Goal: Task Accomplishment & Management: Use online tool/utility

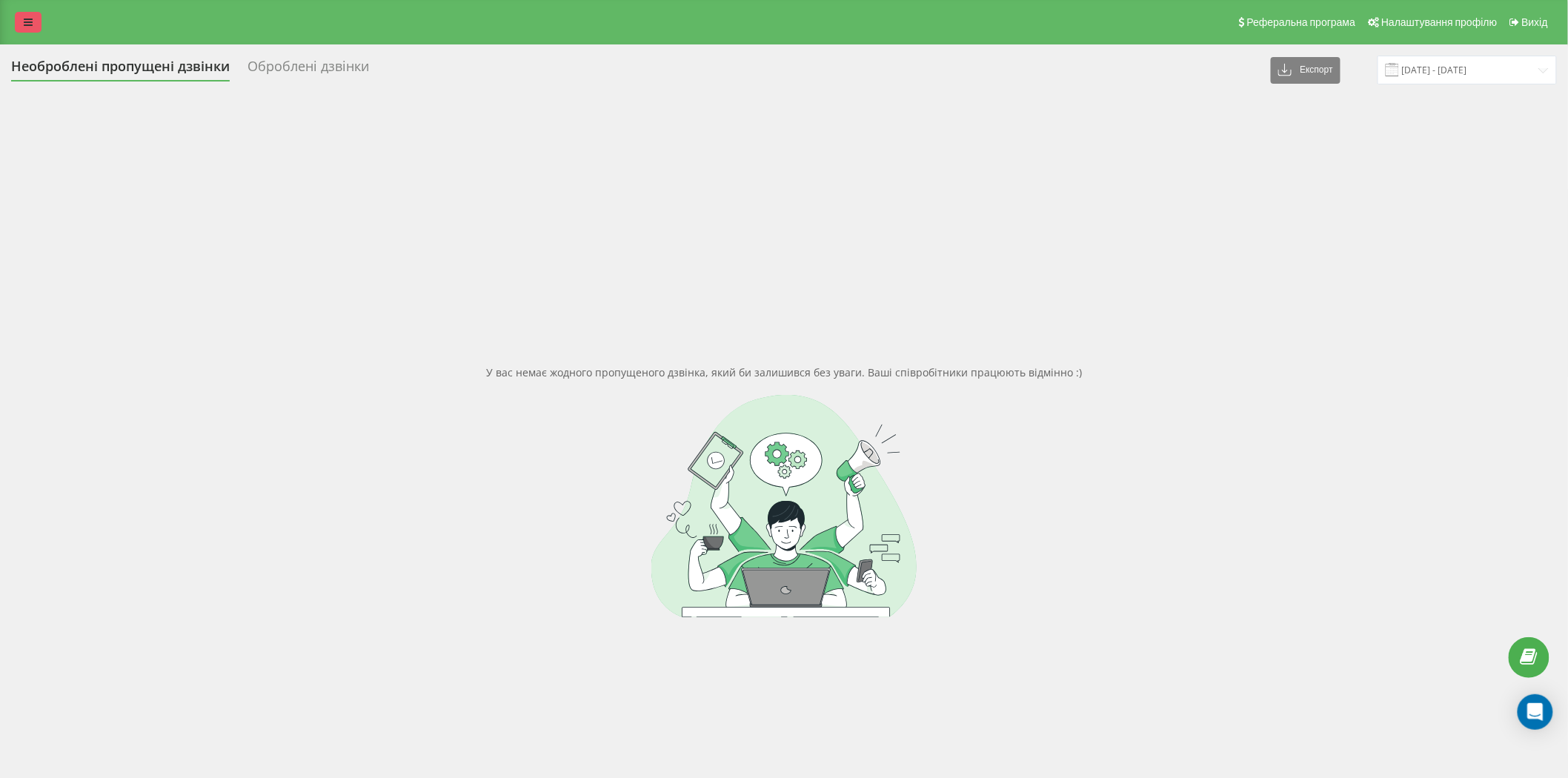
click at [19, 23] on link at bounding box center [28, 22] width 27 height 21
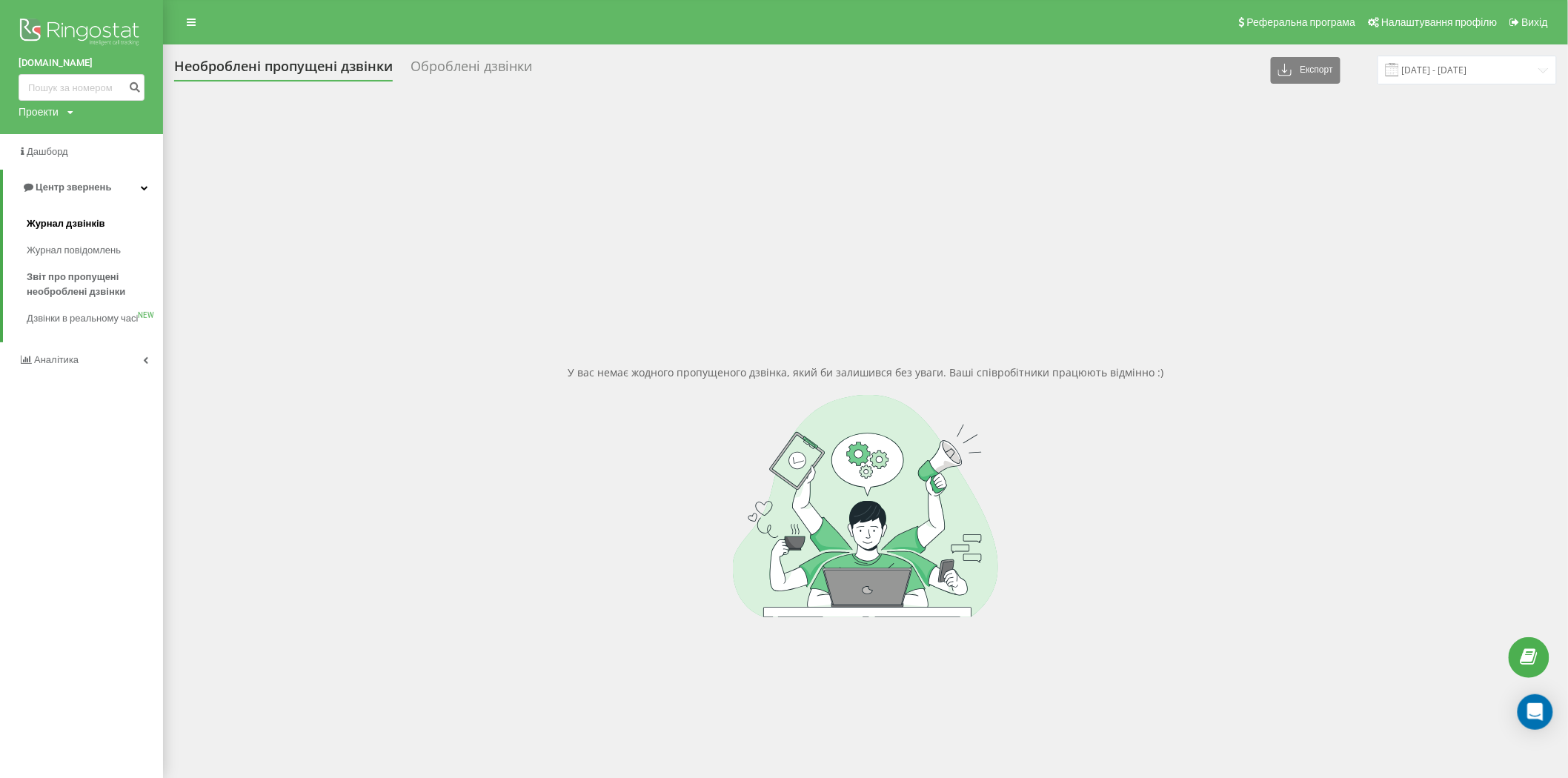
click at [76, 223] on span "Журнал дзвінків" at bounding box center [66, 224] width 78 height 15
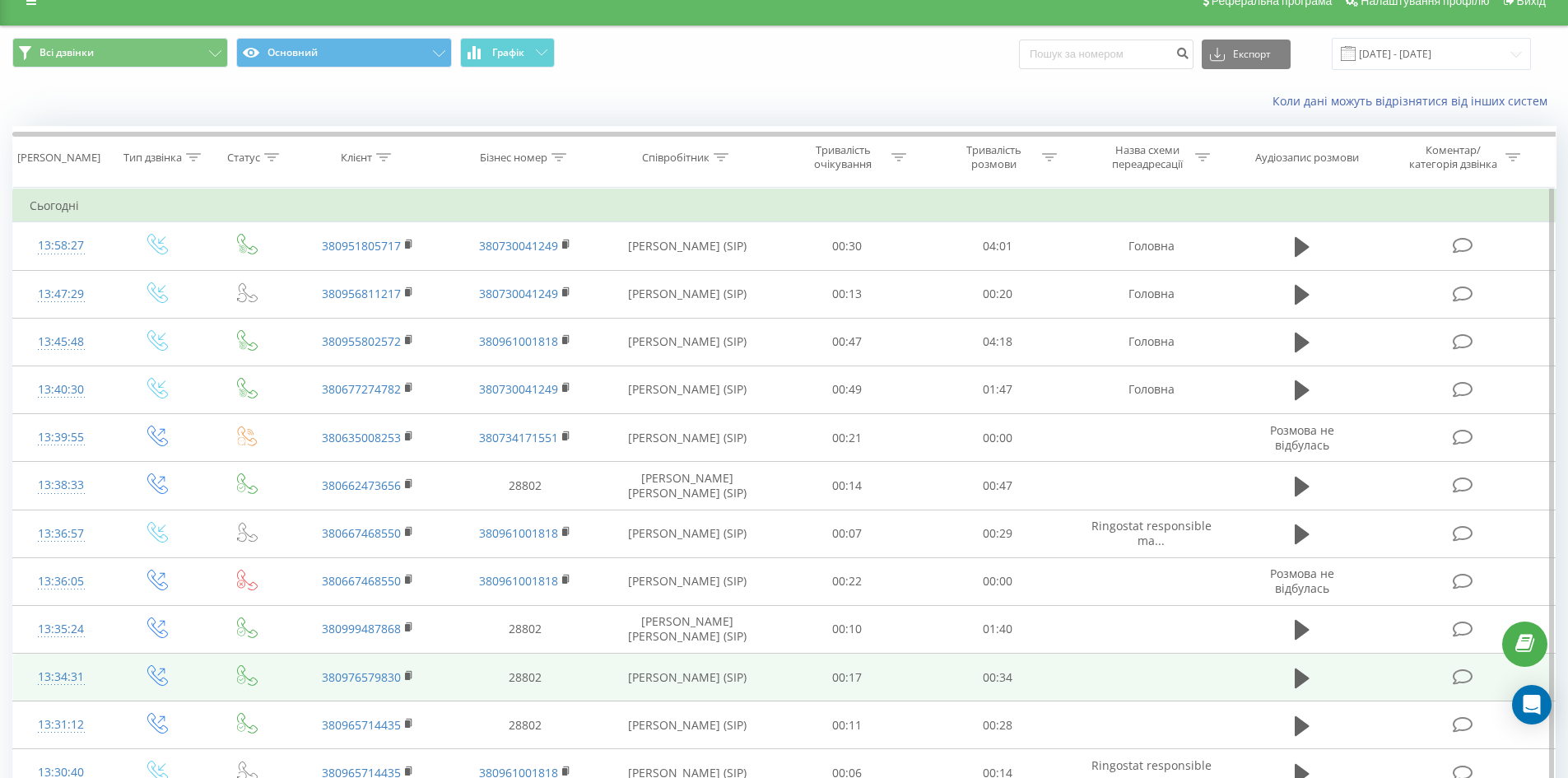
scroll to position [22, 0]
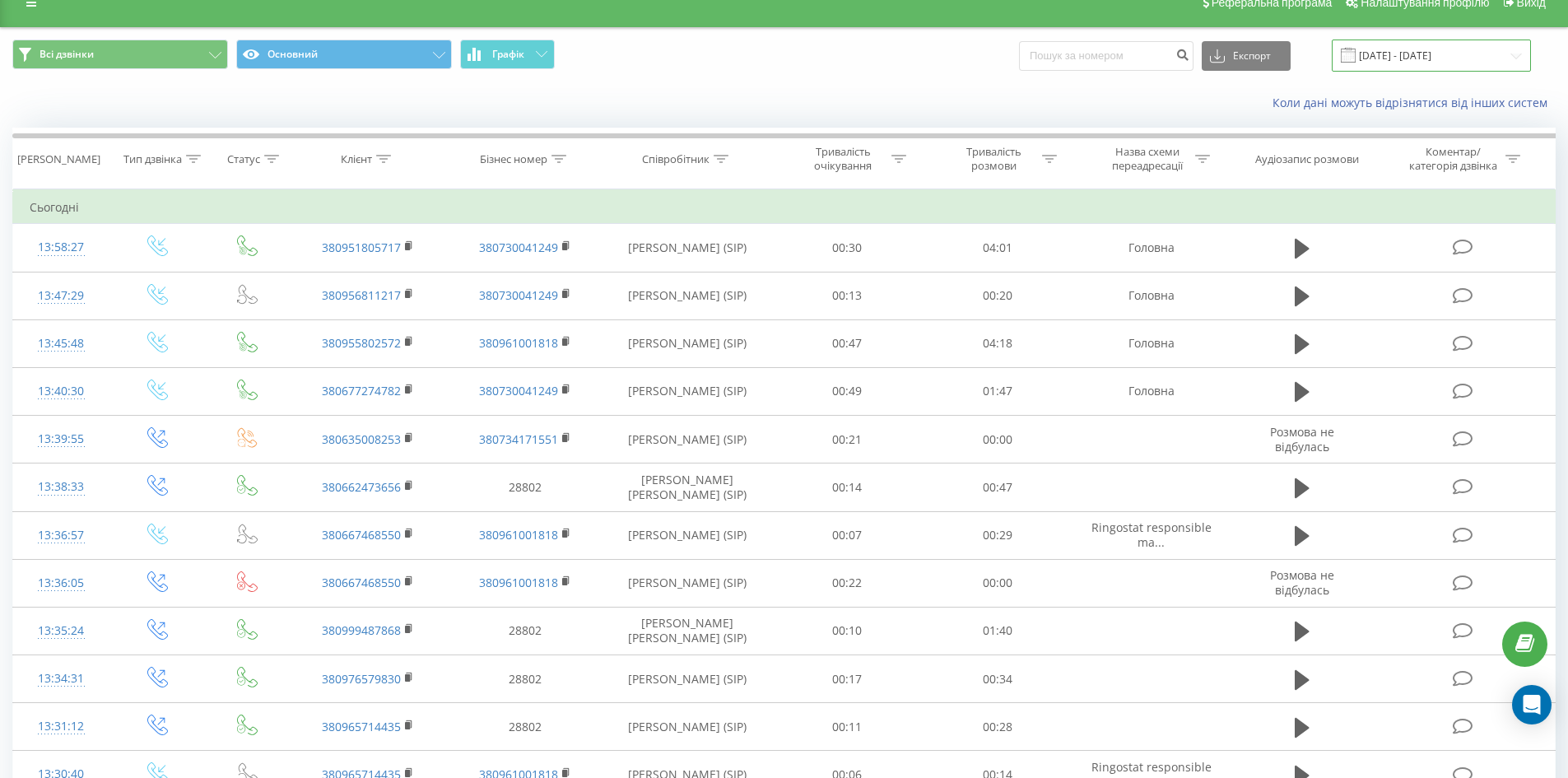
click at [1508, 54] on input "21.07.2025 - 21.08.2025" at bounding box center [1431, 55] width 199 height 32
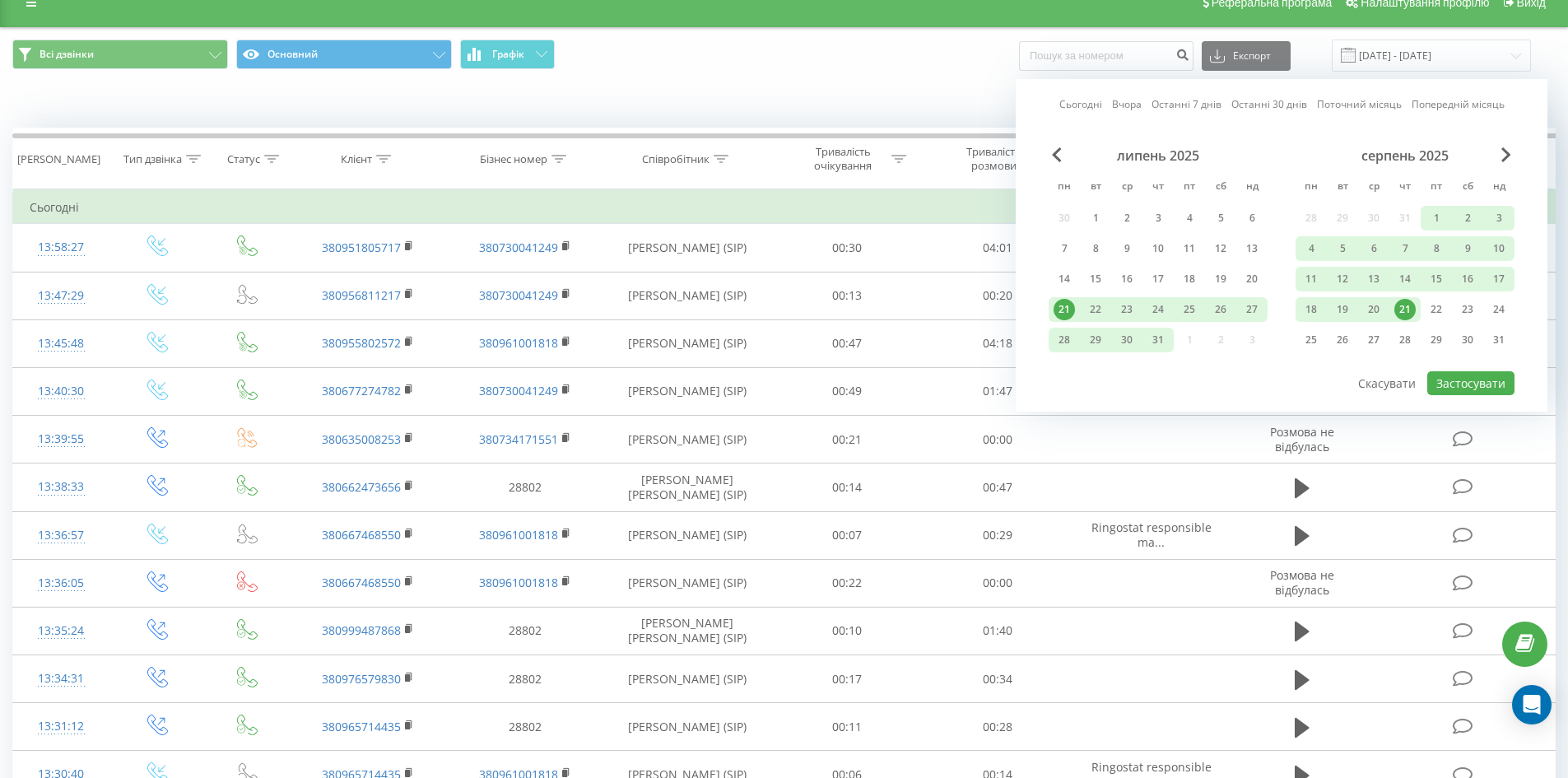
click at [1406, 314] on div "21" at bounding box center [1405, 309] width 21 height 21
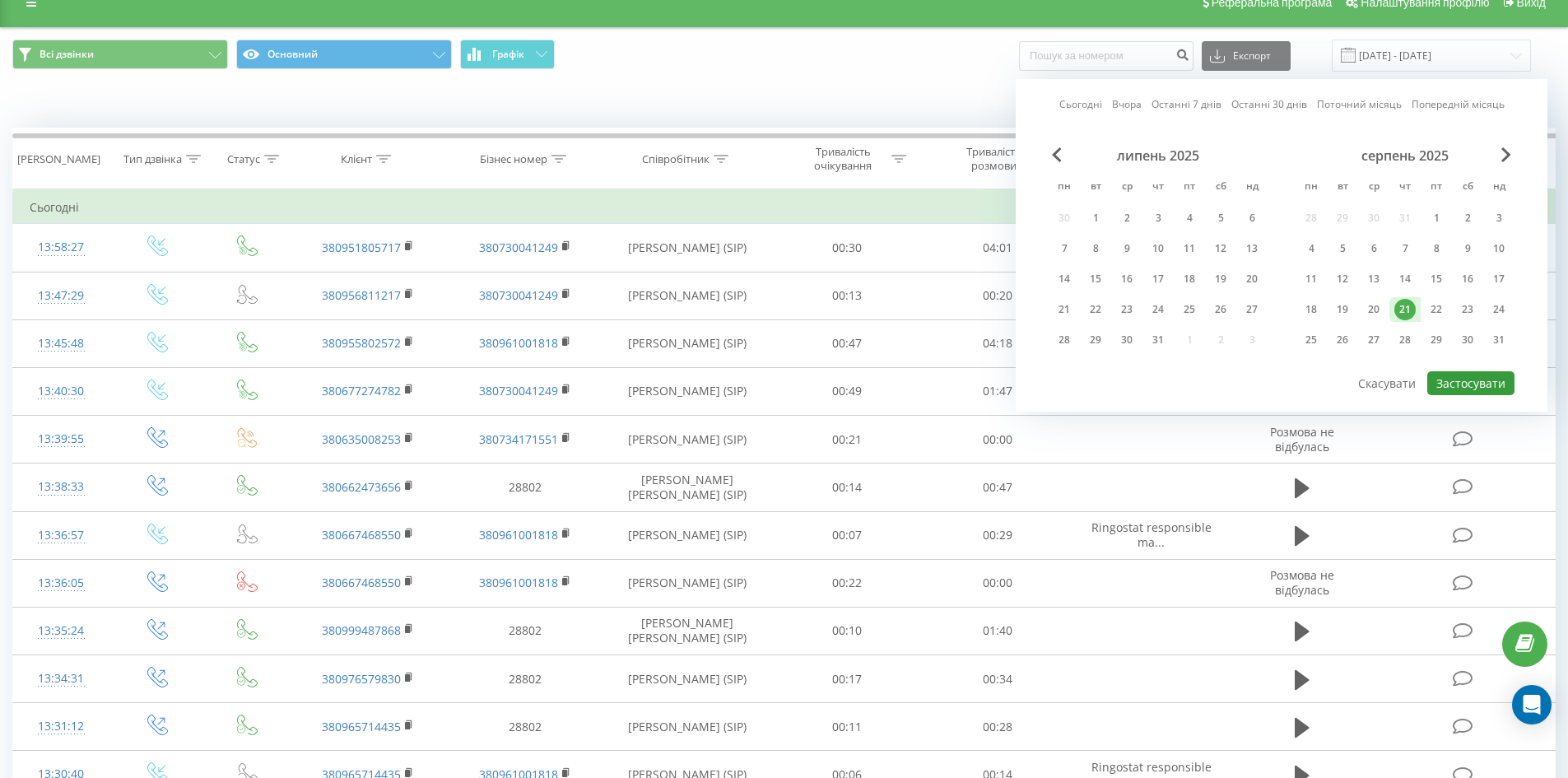
click at [1469, 392] on button "Застосувати" at bounding box center [1470, 383] width 87 height 24
type input "21.08.2025 - 21.08.2025"
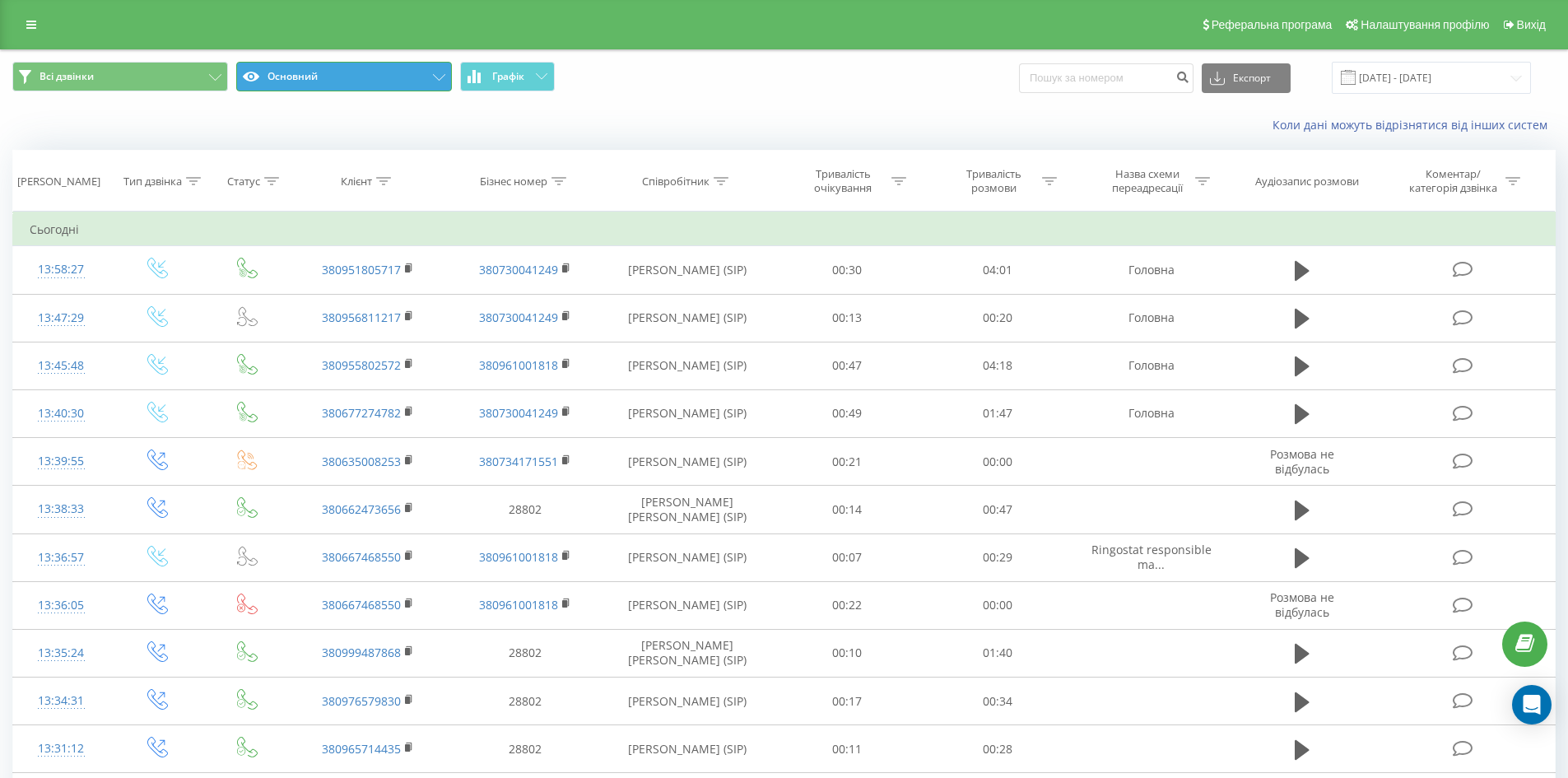
click at [435, 76] on icon at bounding box center [439, 76] width 12 height 6
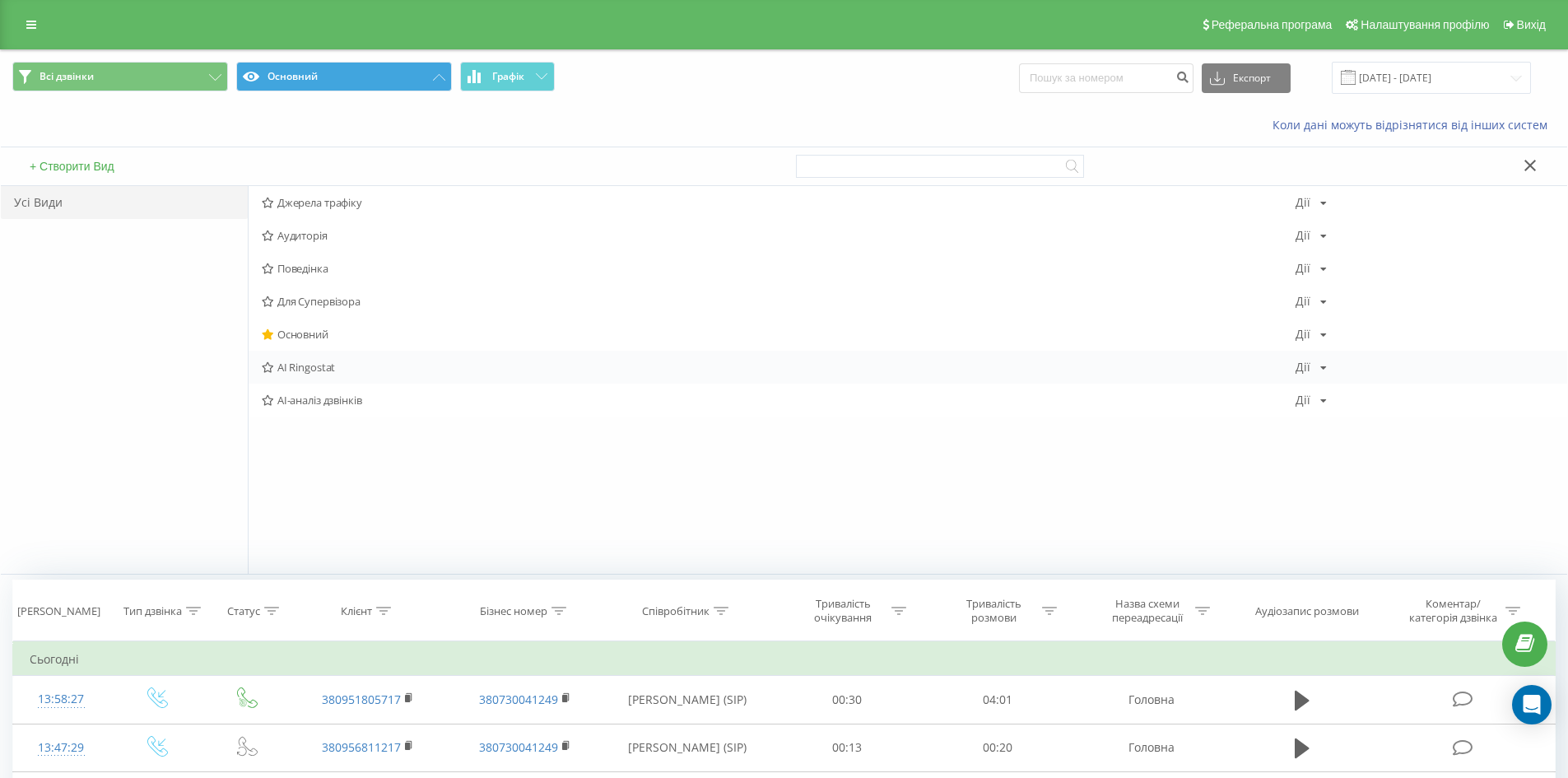
click at [327, 364] on span "AI Ringostat" at bounding box center [778, 366] width 1033 height 11
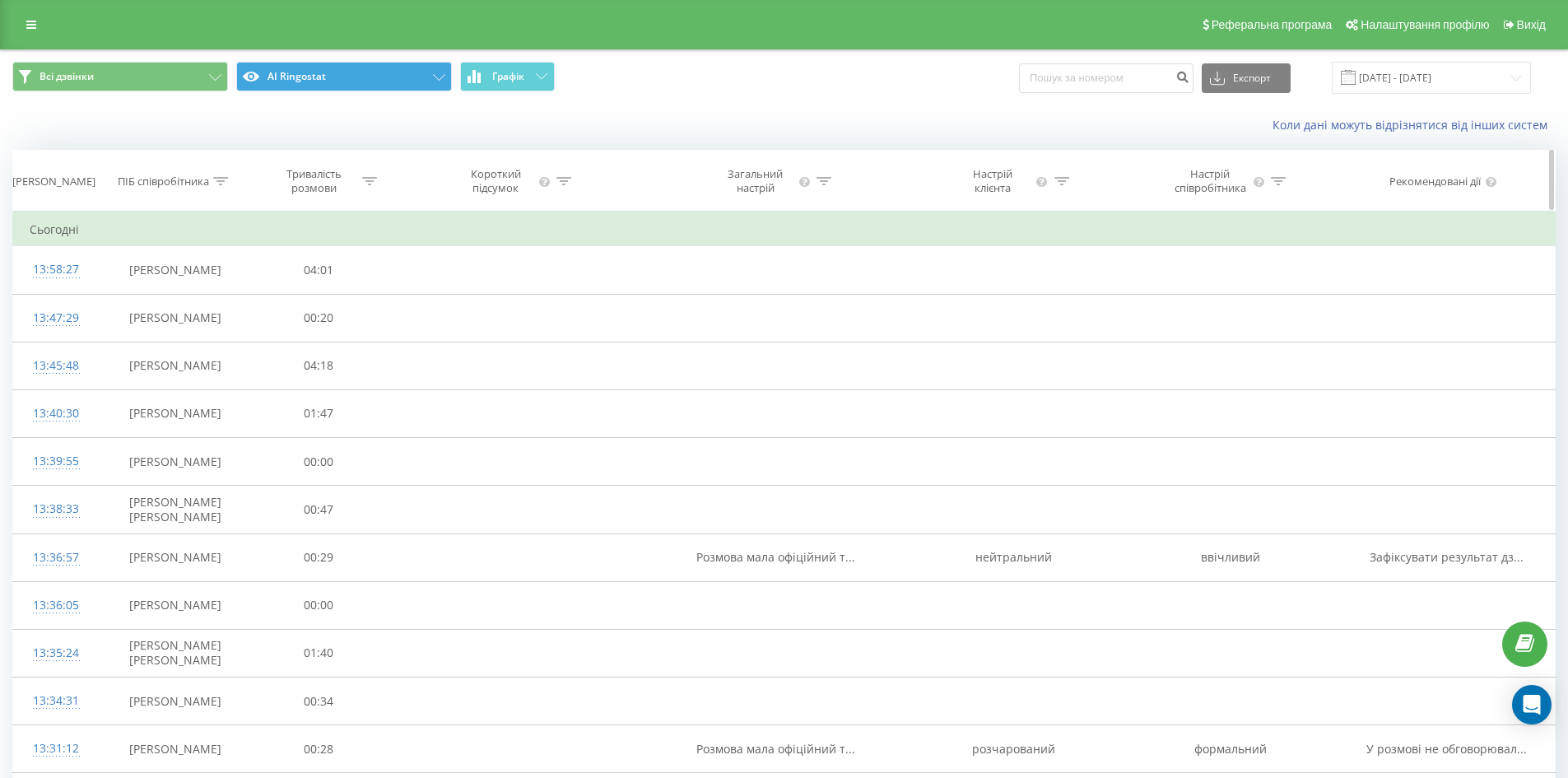
click at [217, 175] on div at bounding box center [220, 182] width 15 height 14
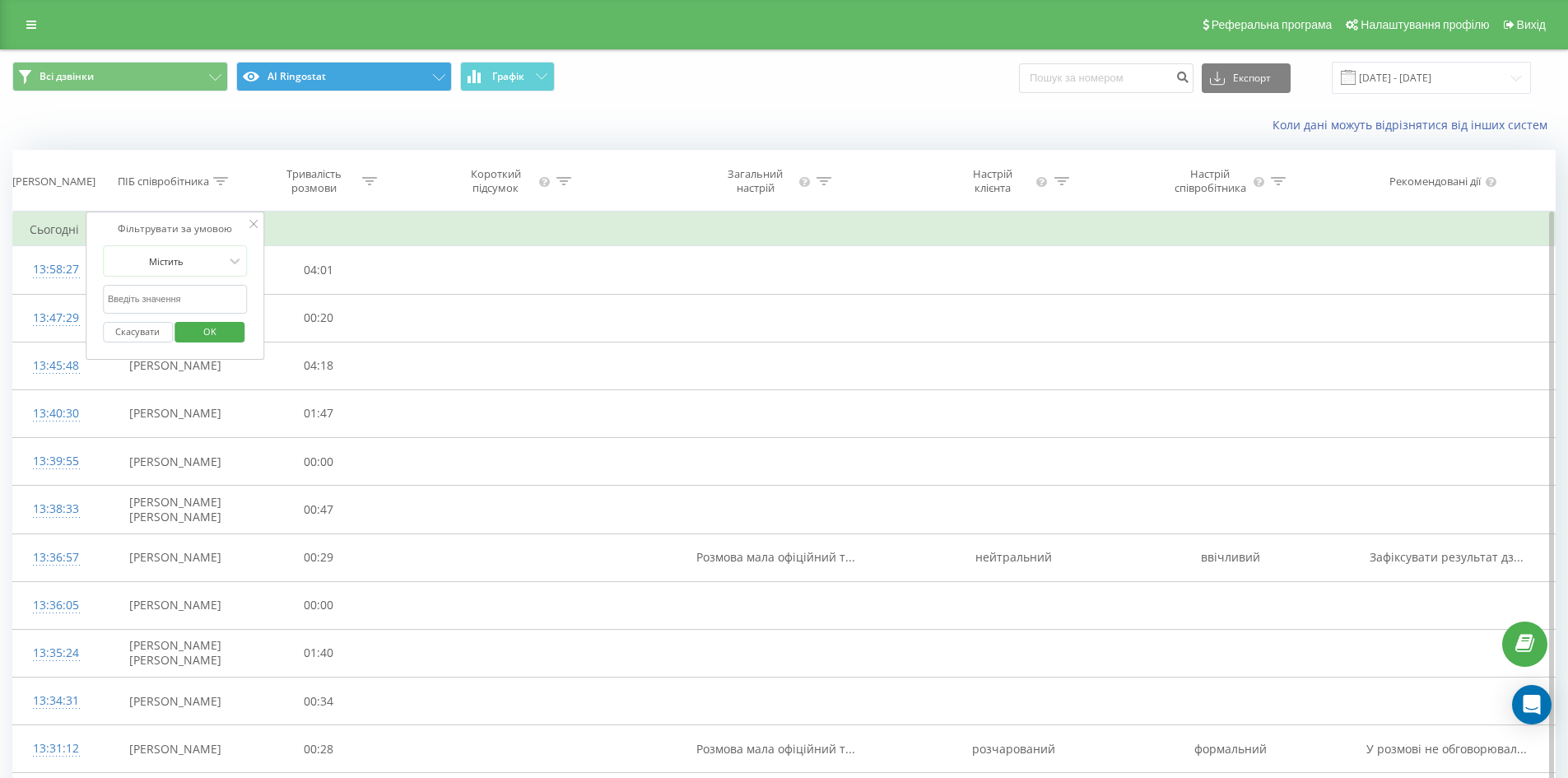
click at [182, 299] on input "text" at bounding box center [175, 299] width 145 height 29
type input "Красікова Руслана Олегівна"
click at [189, 337] on span "OK" at bounding box center [210, 331] width 46 height 25
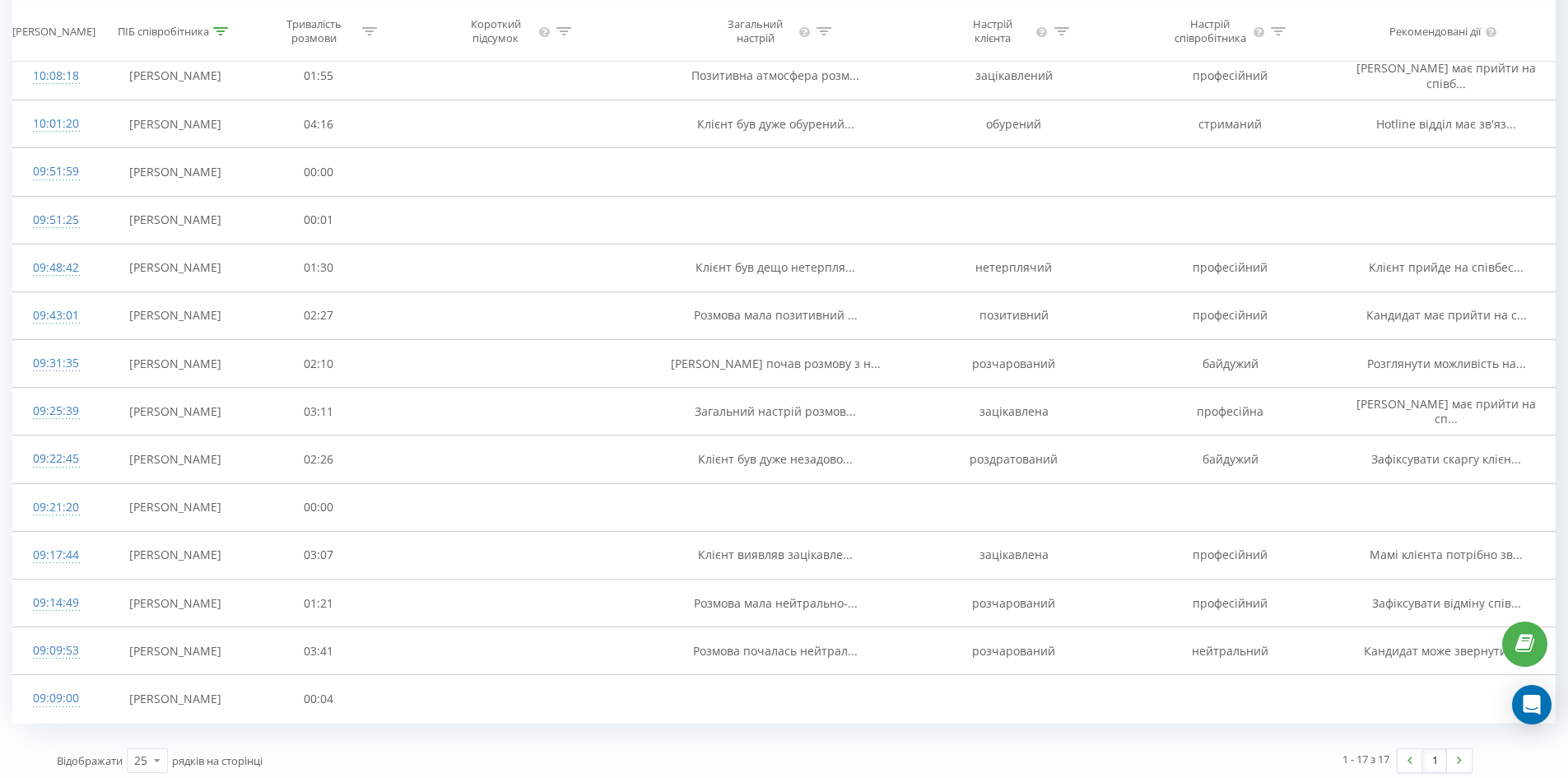
scroll to position [345, 0]
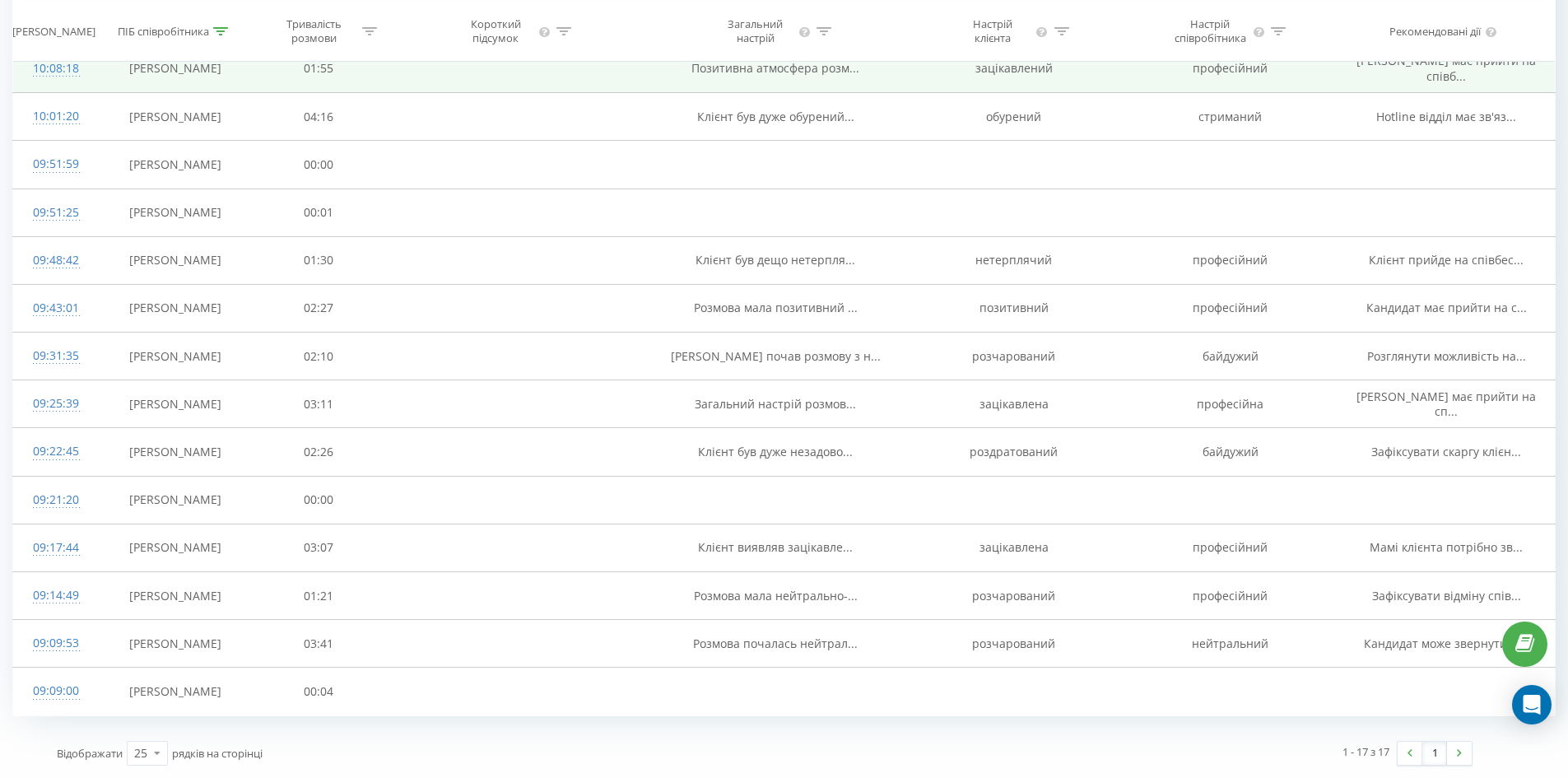
click at [183, 72] on td "Красікова Руслана Олегівна" at bounding box center [175, 68] width 151 height 47
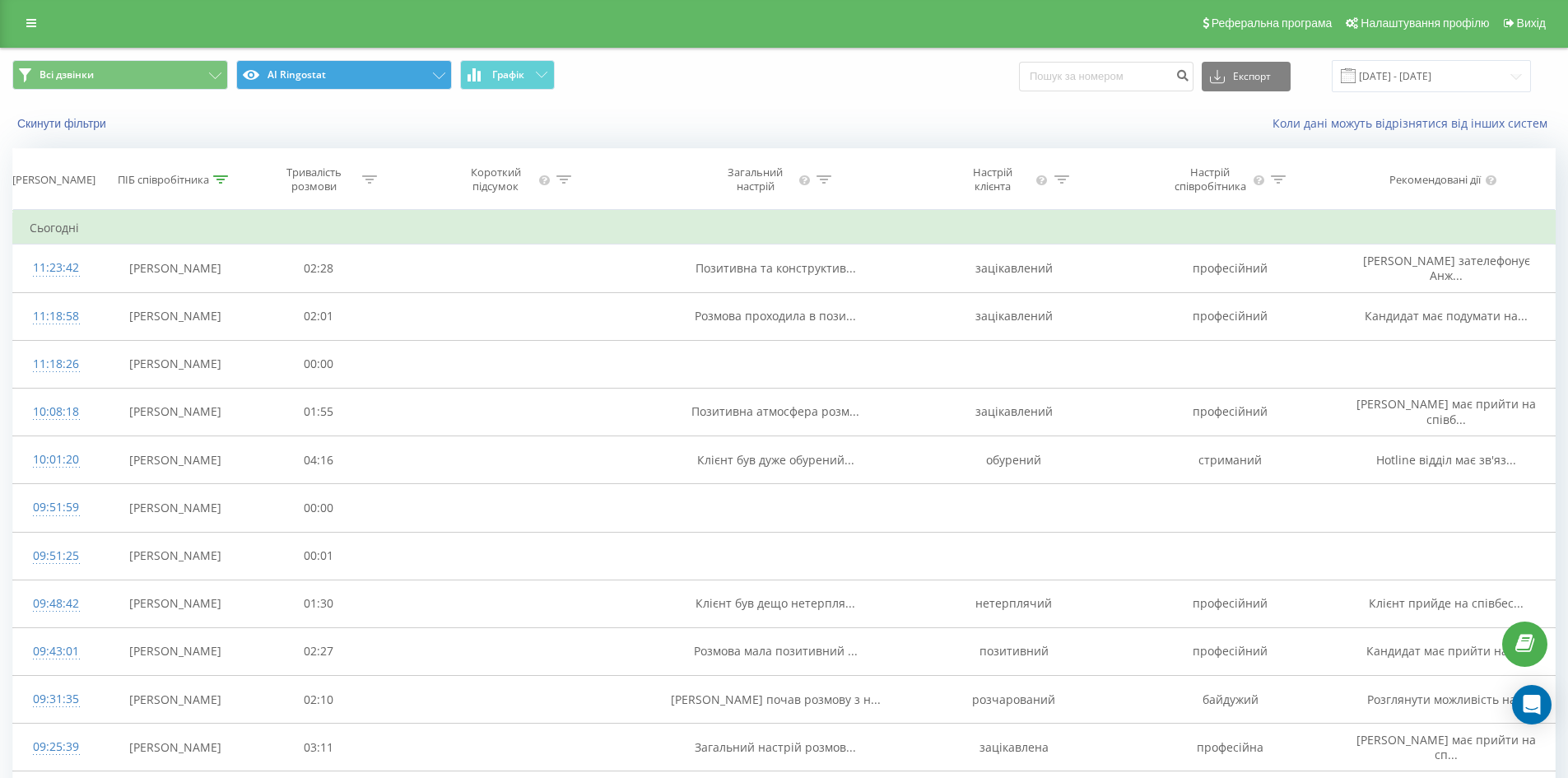
scroll to position [0, 0]
click at [25, 25] on link at bounding box center [32, 25] width 30 height 23
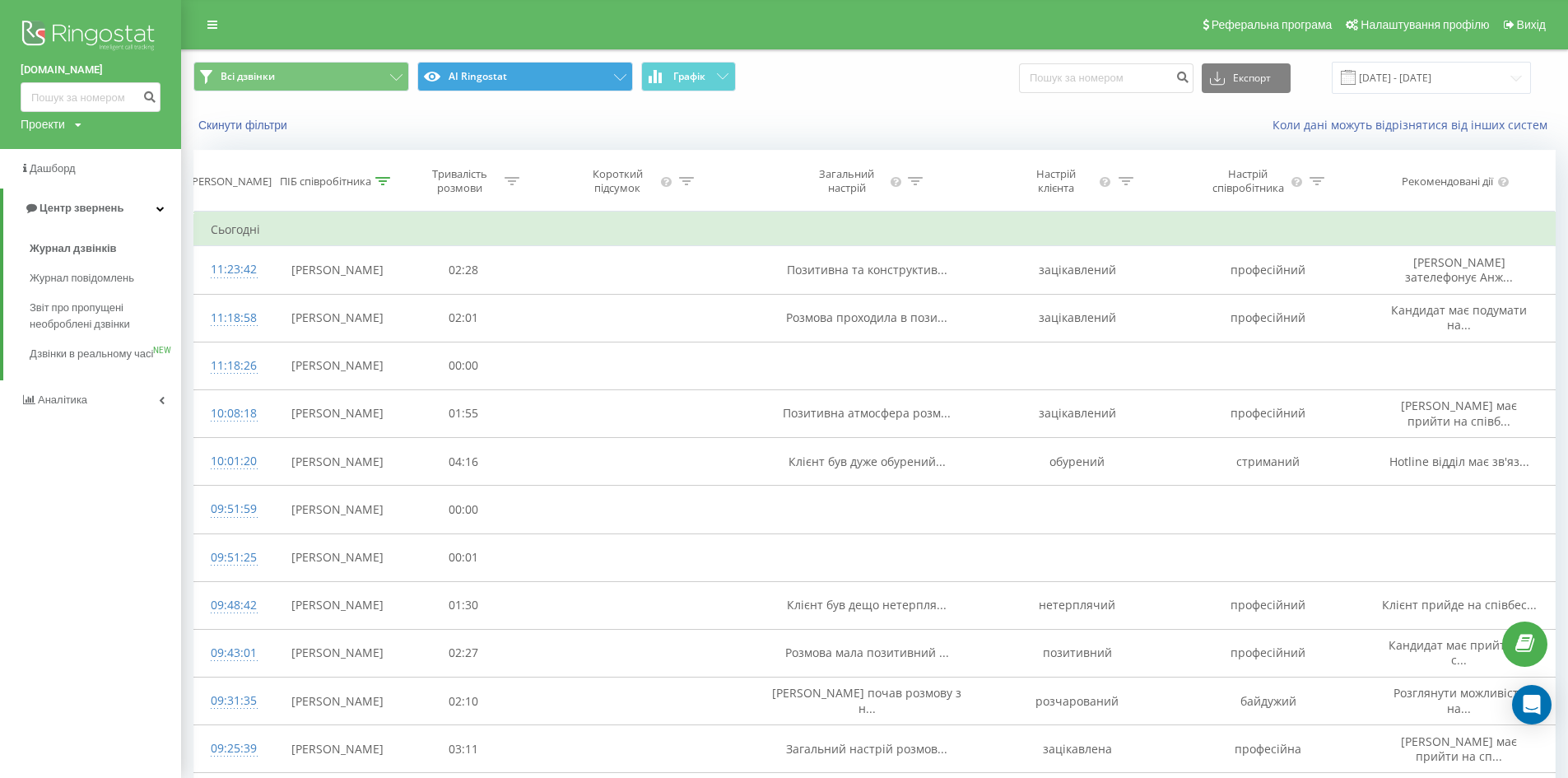
click at [945, 114] on div "Скинути фільтри Коли дані можуть відрізнятися вiд інших систем" at bounding box center [874, 125] width 1385 height 40
click at [46, 249] on span "Журнал дзвінків" at bounding box center [73, 249] width 87 height 17
click at [50, 319] on span "Звіт про пропущені необроблені дзвінки" at bounding box center [101, 315] width 143 height 32
click at [91, 309] on span "Звіт про пропущені необроблені дзвінки" at bounding box center [101, 315] width 143 height 32
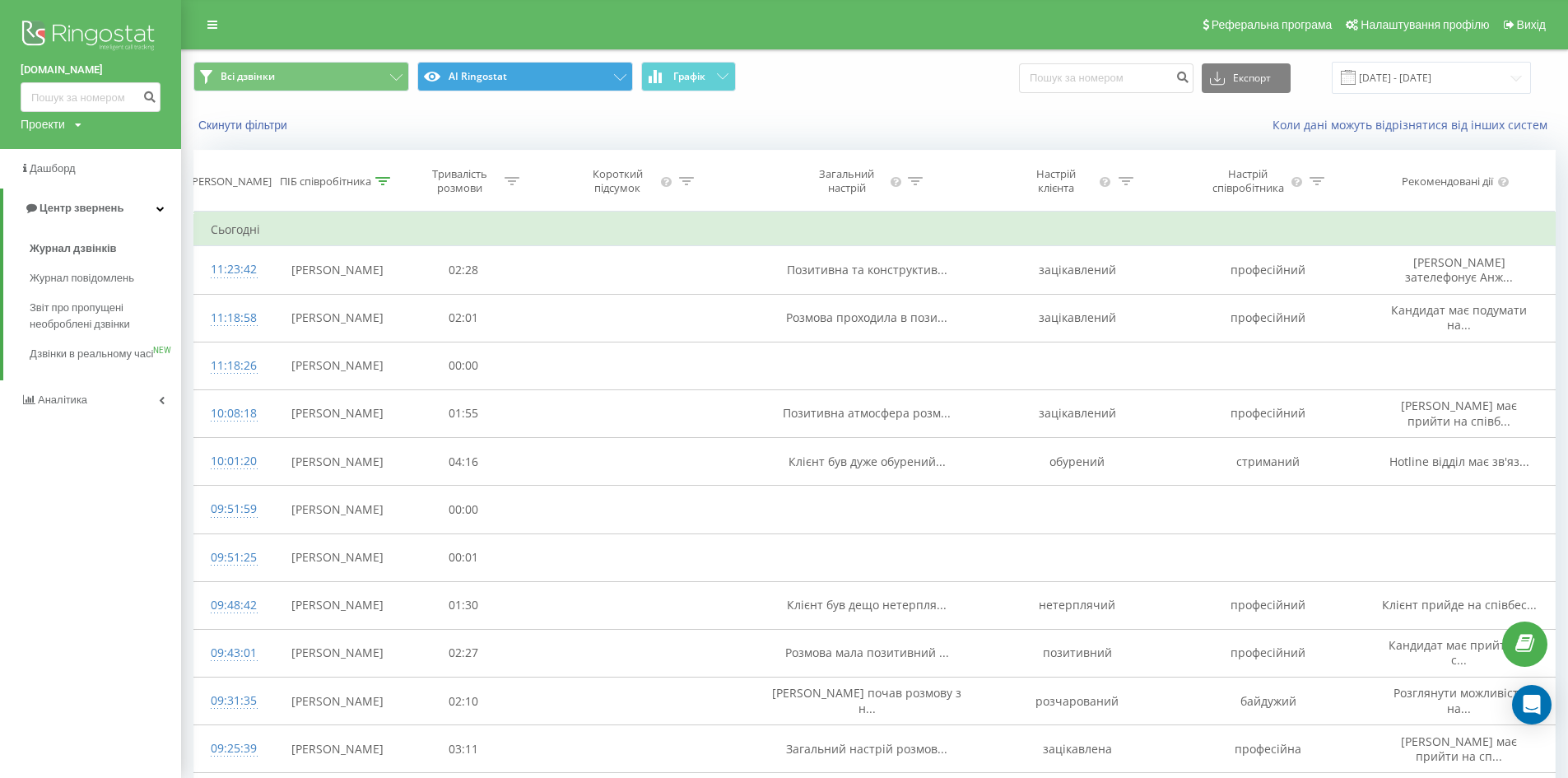
click at [968, 102] on div "Всі дзвінки AI Ringostat Графік Експорт .csv .xls .xlsx 21.08.2025 - 21.08.2025" at bounding box center [874, 77] width 1385 height 55
